Goal: Transaction & Acquisition: Obtain resource

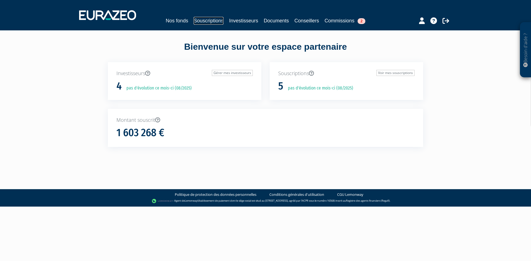
click at [212, 19] on link "Souscriptions" at bounding box center [209, 21] width 30 height 8
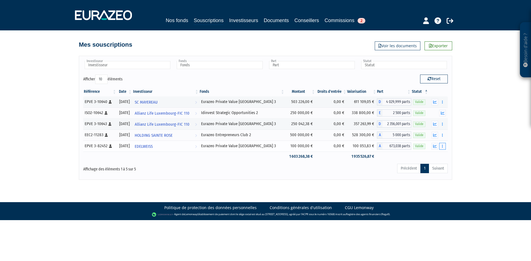
click at [444, 147] on button "button" at bounding box center [442, 146] width 7 height 7
click at [435, 157] on link "Documents" at bounding box center [430, 156] width 28 height 9
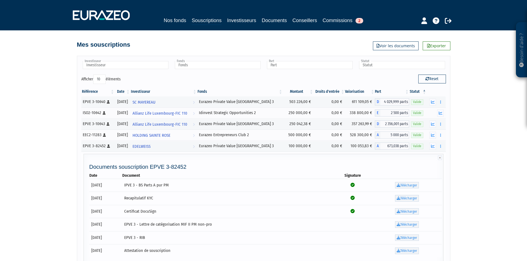
scroll to position [28, 0]
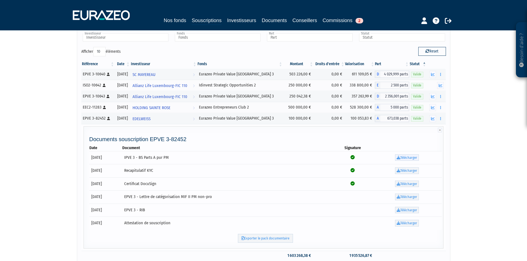
click at [398, 157] on icon at bounding box center [398, 158] width 4 height 4
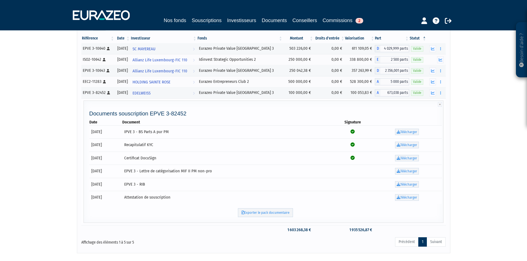
scroll to position [86, 0]
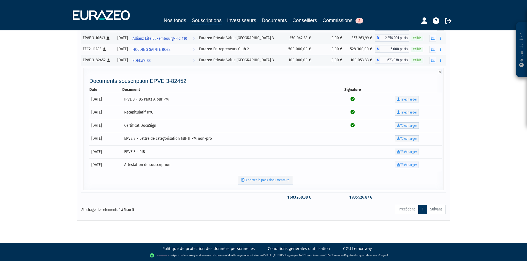
click at [406, 165] on link "Télécharger" at bounding box center [407, 165] width 24 height 7
